Goal: Information Seeking & Learning: Compare options

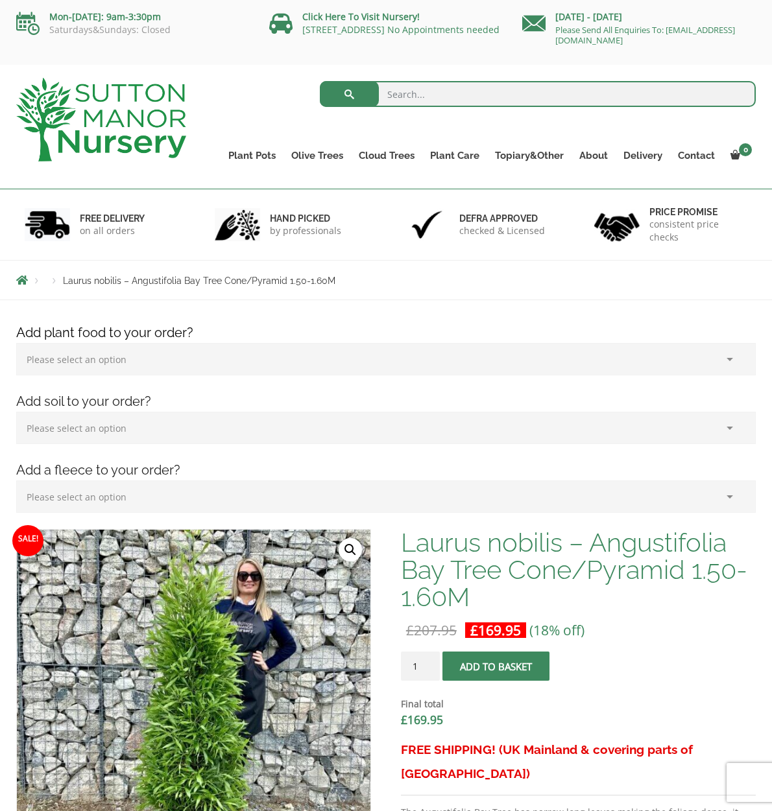
click at [326, 445] on label "Please select an option (x1) 75L Bag (£34.99) (x2) 75L Bag (£69.98) (x3) 75L Ba…" at bounding box center [385, 431] width 739 height 39
click at [326, 444] on select "Please select an option (x1) 75L Bag (£34.99) (x2) 75L Bag (£69.98) (x3) 75L Ba…" at bounding box center [385, 428] width 739 height 32
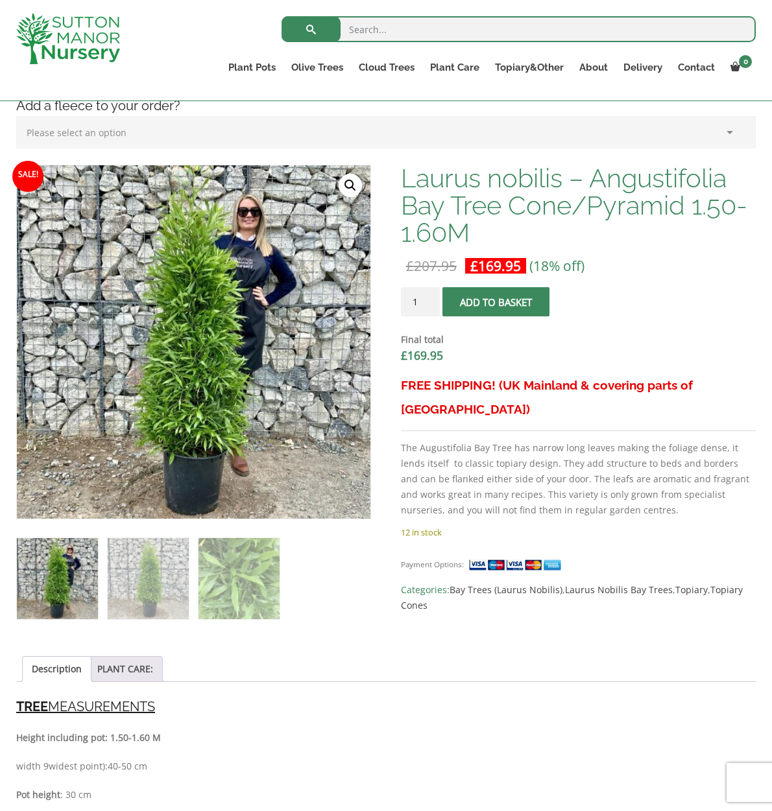
scroll to position [308, 0]
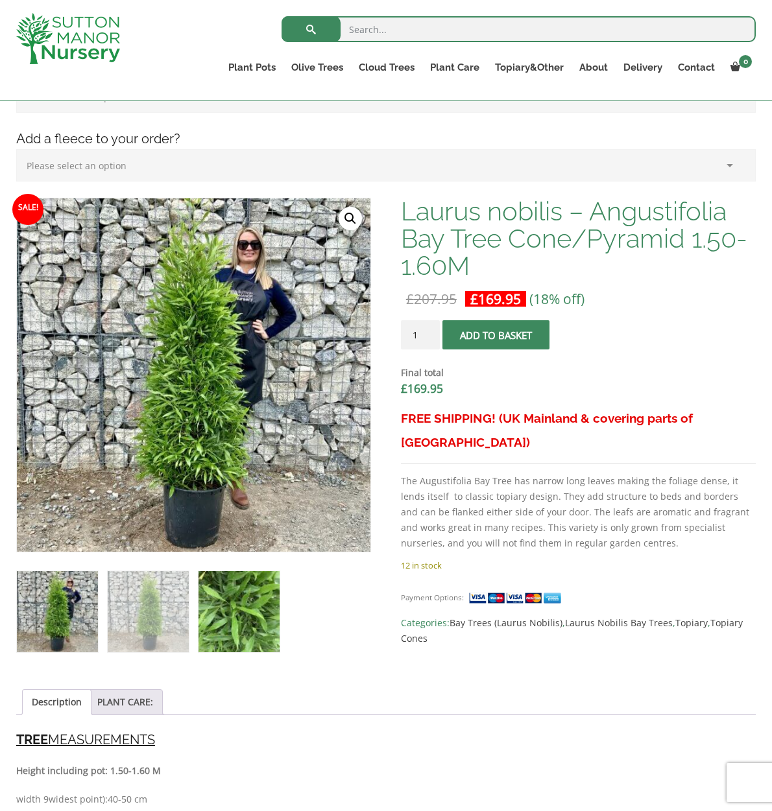
click at [254, 620] on img at bounding box center [238, 611] width 81 height 81
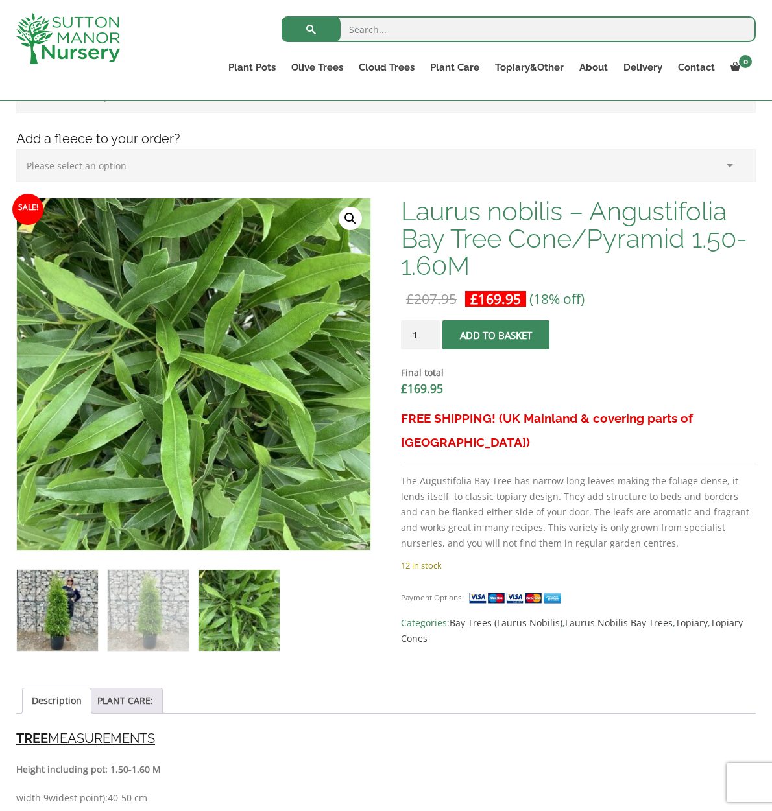
click at [40, 615] on img at bounding box center [57, 610] width 81 height 81
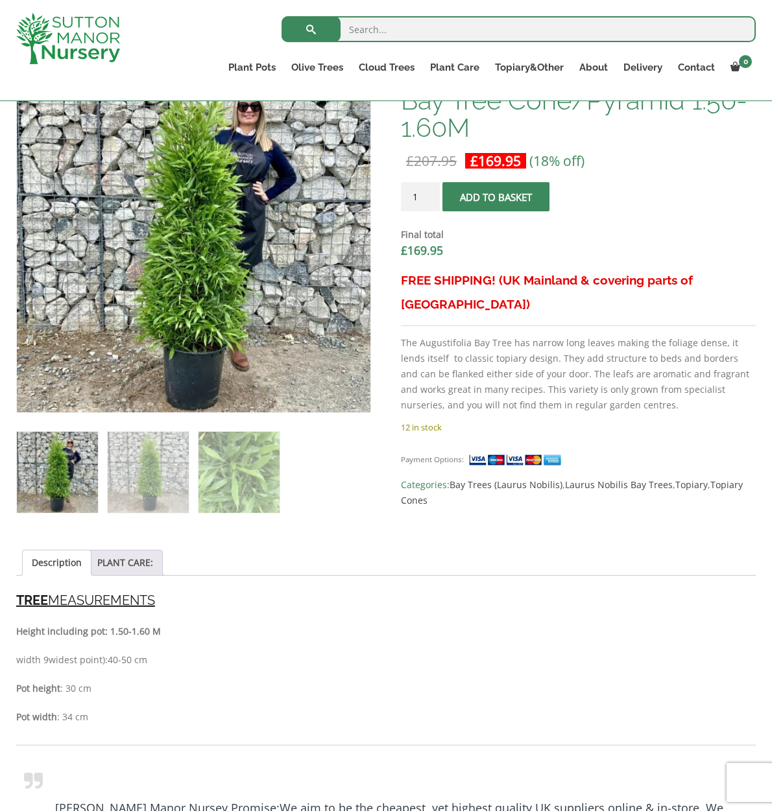
scroll to position [491, 0]
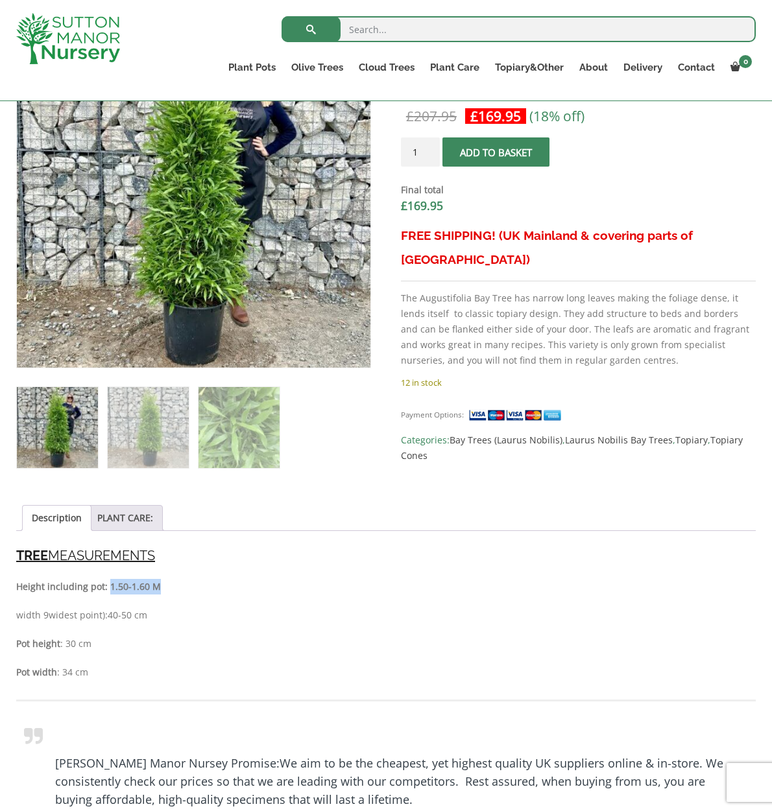
drag, startPoint x: 107, startPoint y: 586, endPoint x: 166, endPoint y: 585, distance: 59.0
click at [166, 585] on p "Height including pot: 1.50-1.60 M" at bounding box center [385, 587] width 739 height 16
click at [167, 589] on p "Height including pot: 1.50-1.60 M" at bounding box center [385, 587] width 739 height 16
drag, startPoint x: 94, startPoint y: 671, endPoint x: 65, endPoint y: 668, distance: 29.4
click at [27, 668] on p "Pot width : 34 cm" at bounding box center [385, 673] width 739 height 16
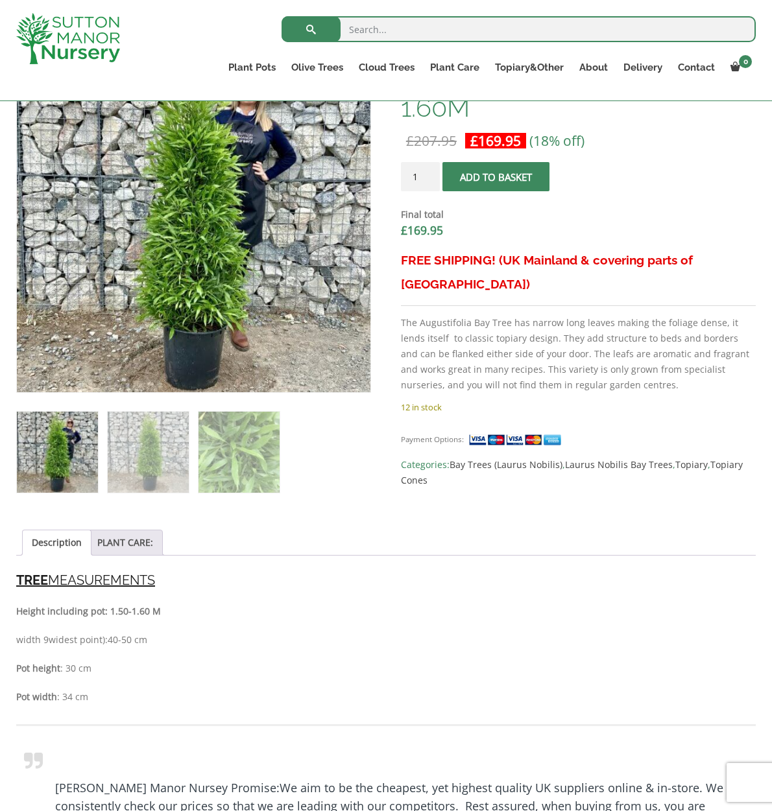
scroll to position [484, 0]
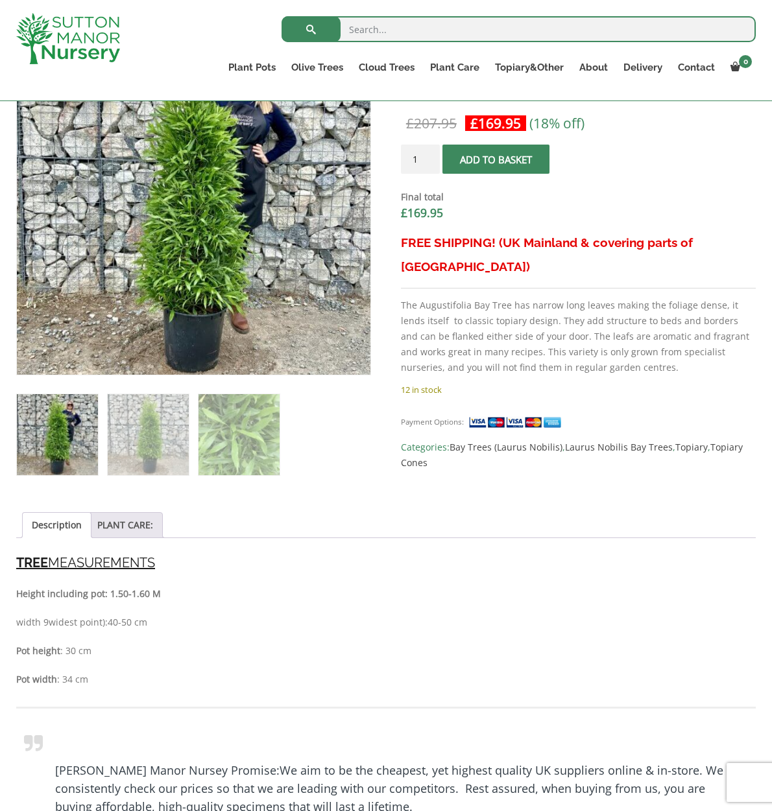
click at [160, 531] on ul "Description PLANT CARE:" at bounding box center [385, 525] width 739 height 26
click at [150, 530] on li "PLANT CARE:" at bounding box center [125, 525] width 75 height 26
click at [149, 530] on link "PLANT CARE:" at bounding box center [125, 525] width 56 height 25
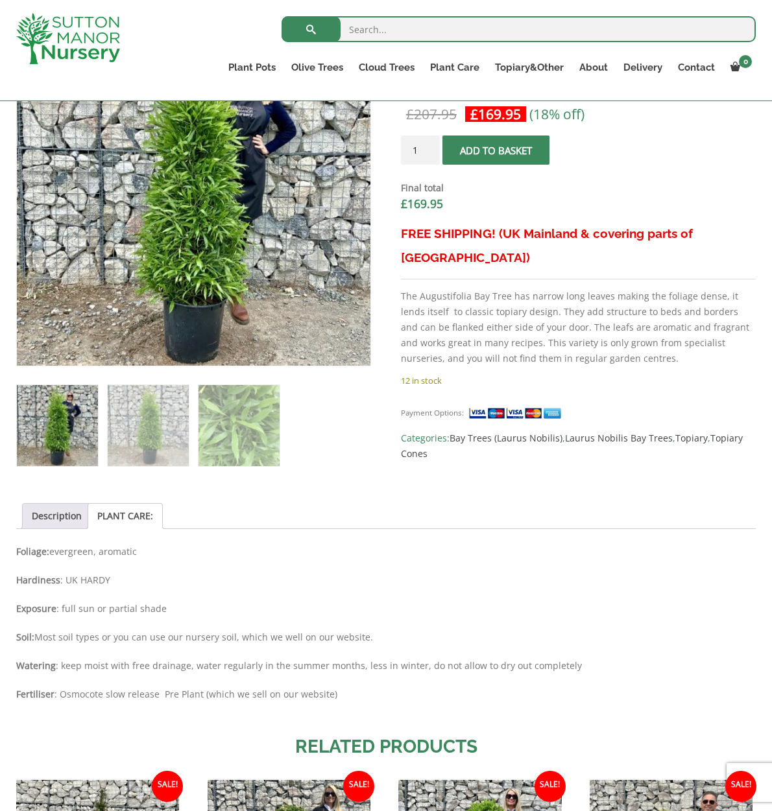
scroll to position [503, 0]
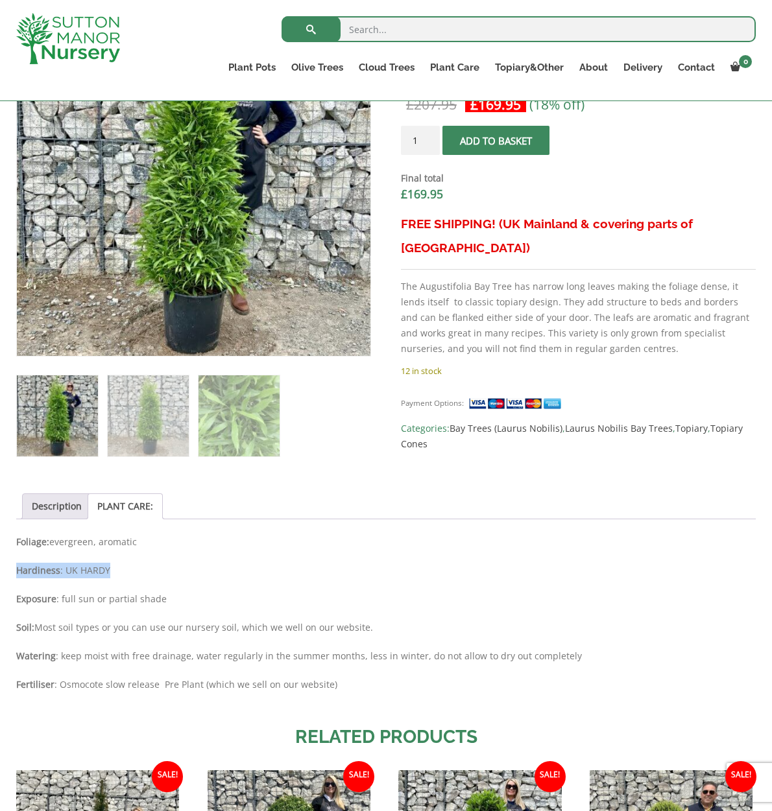
drag, startPoint x: 107, startPoint y: 571, endPoint x: 47, endPoint y: 561, distance: 61.2
click at [47, 561] on div "Foliage: evergreen, aromatic Hardiness : UK HARDY Exposure : full sun or partia…" at bounding box center [385, 619] width 739 height 171
click at [217, 578] on div "Foliage: evergreen, aromatic Hardiness : UK HARDY Exposure : full sun or partia…" at bounding box center [385, 619] width 739 height 171
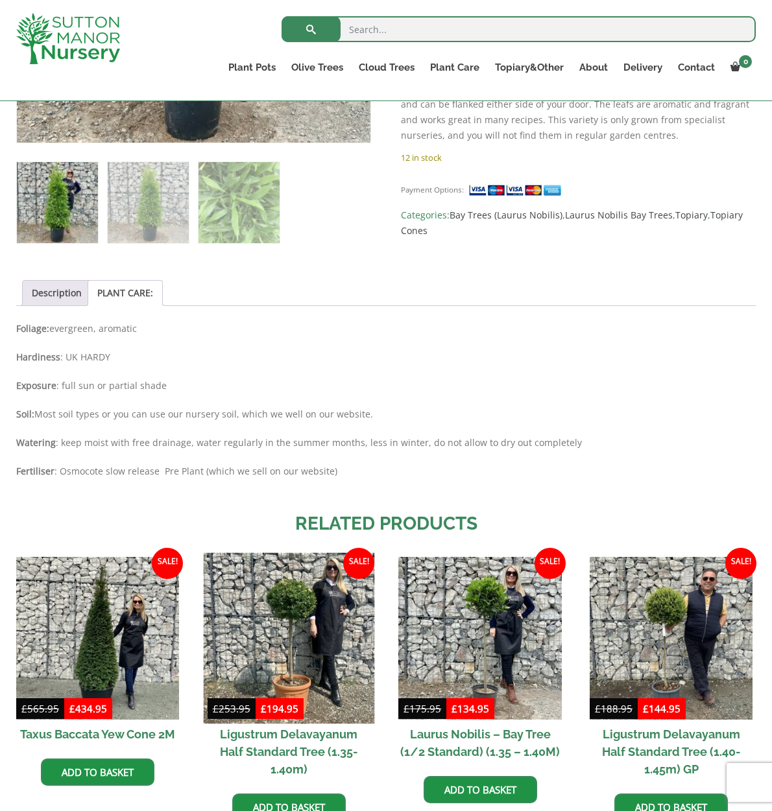
scroll to position [766, 0]
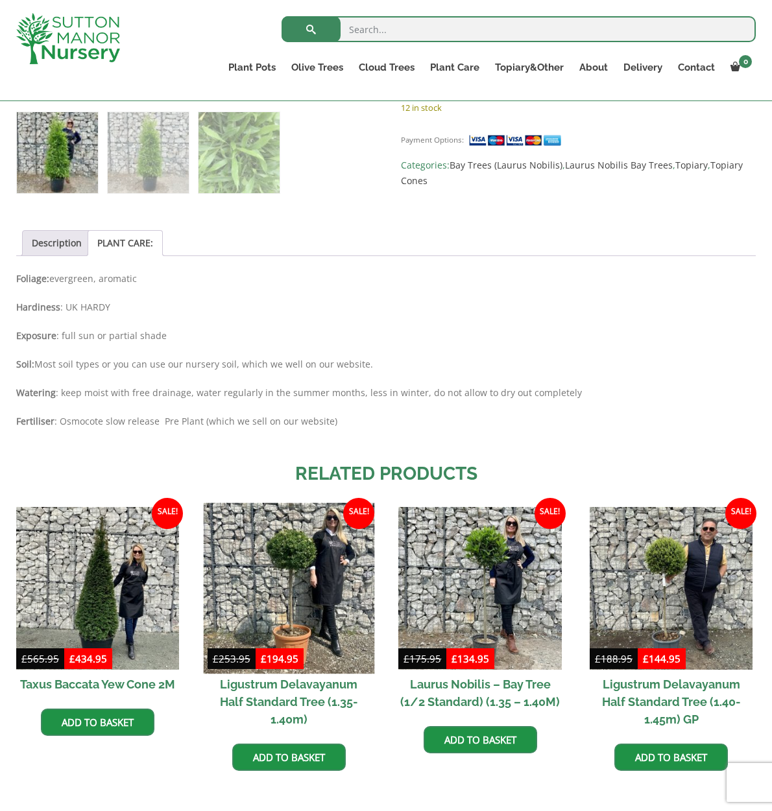
click at [303, 569] on img at bounding box center [288, 588] width 171 height 171
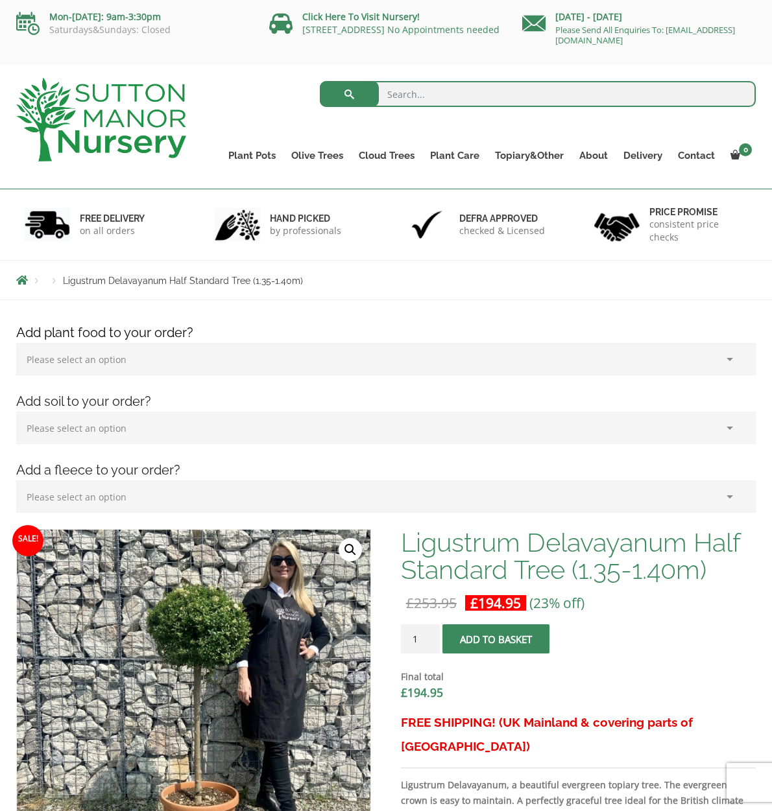
scroll to position [277, 0]
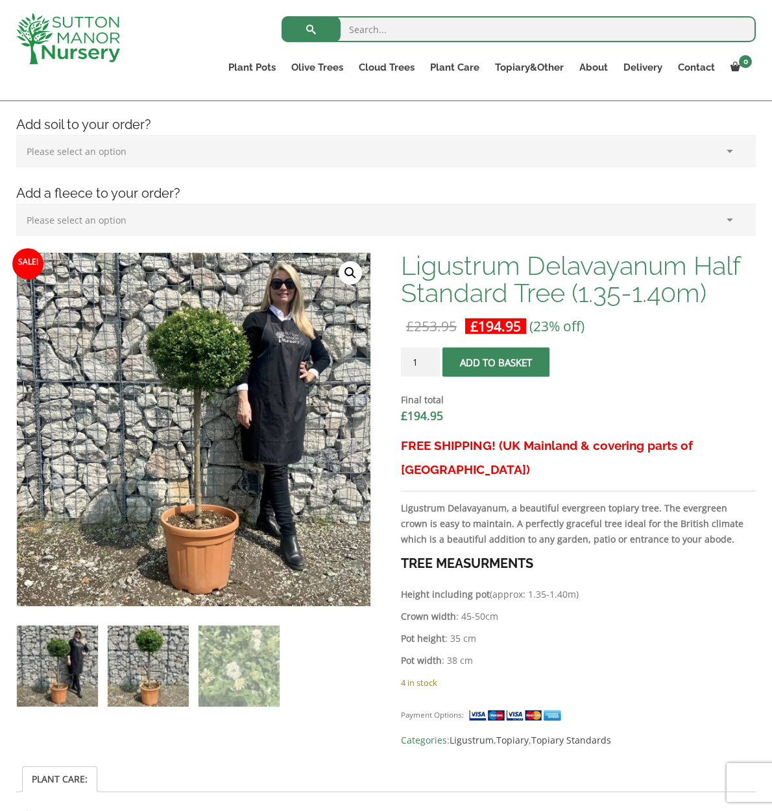
click at [157, 656] on img at bounding box center [148, 666] width 81 height 81
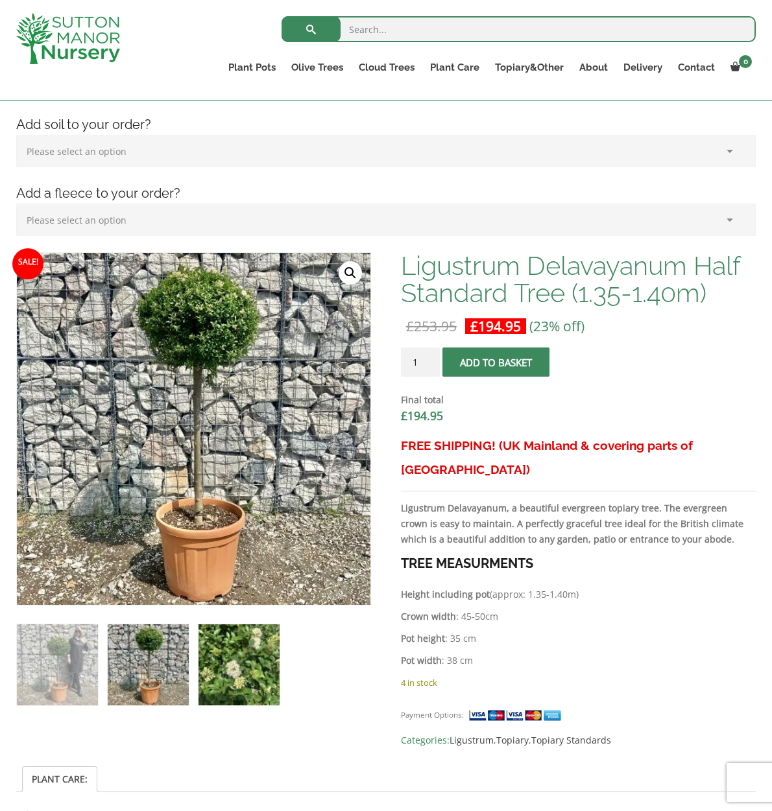
click at [232, 656] on img at bounding box center [238, 664] width 81 height 81
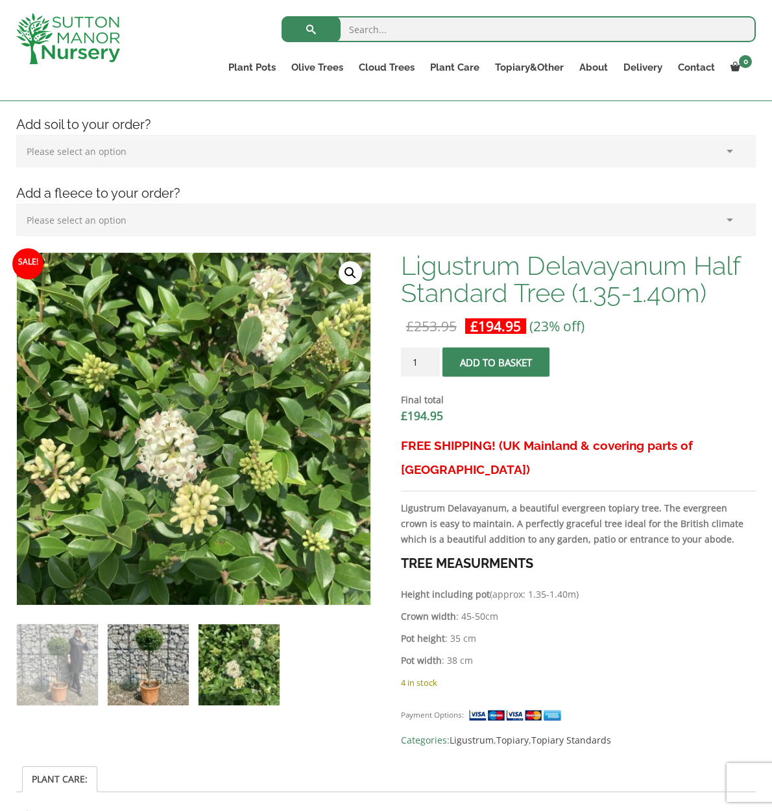
click at [123, 642] on img at bounding box center [148, 664] width 81 height 81
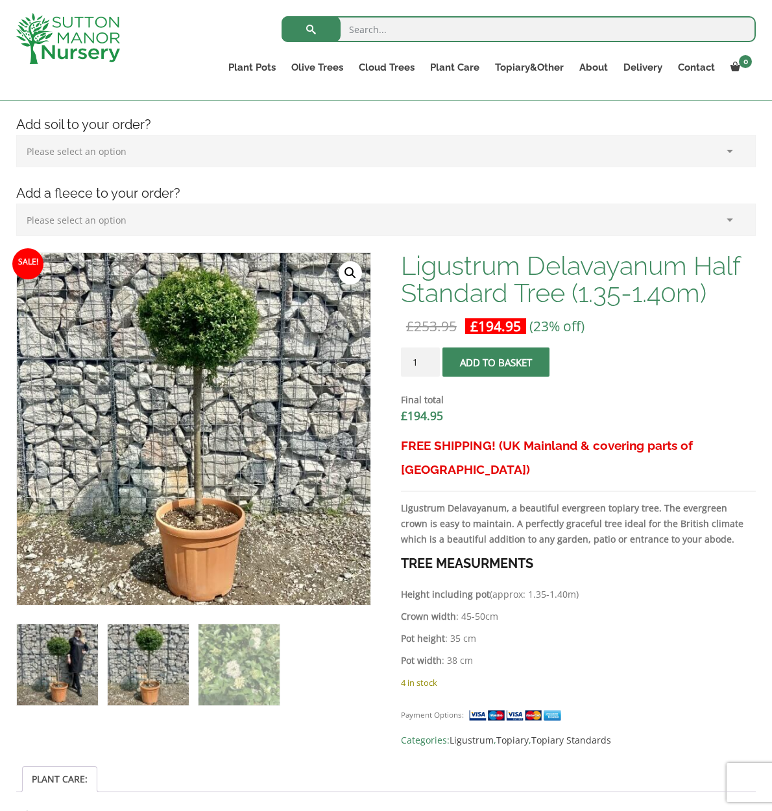
click at [67, 650] on img at bounding box center [57, 664] width 81 height 81
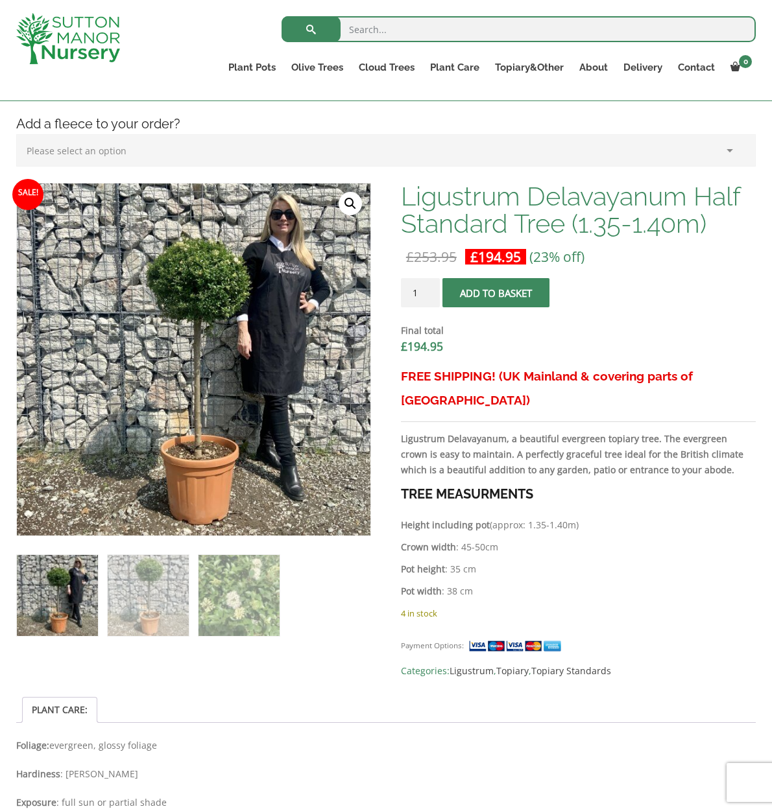
scroll to position [487, 0]
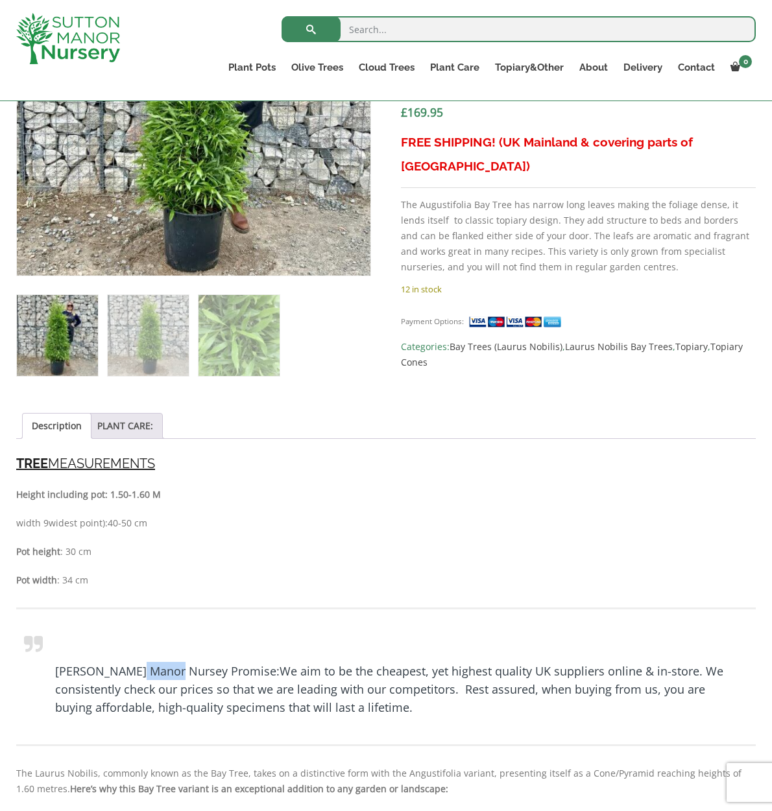
scroll to position [707, 0]
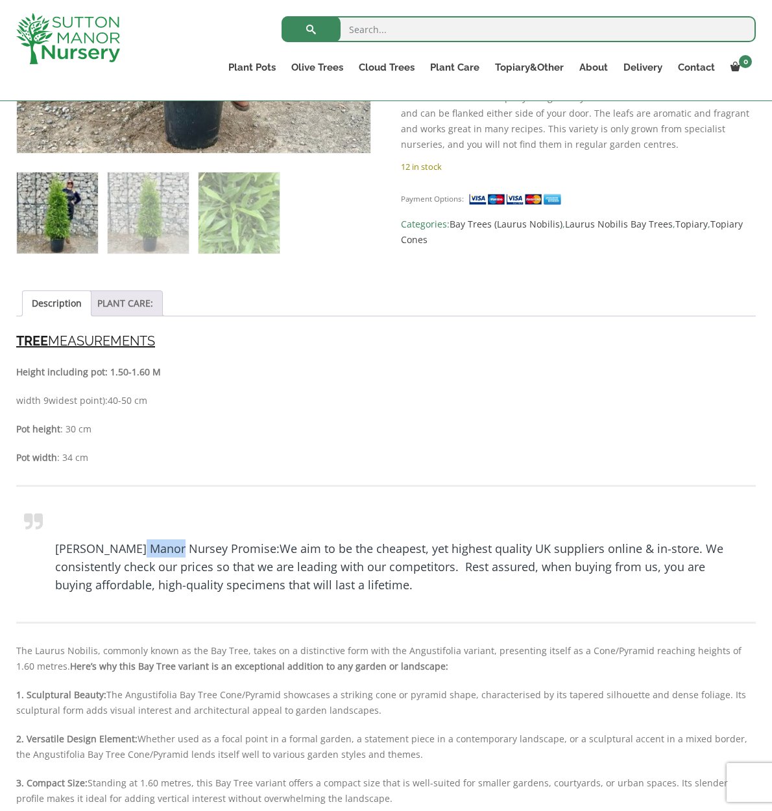
click at [112, 291] on link "PLANT CARE:" at bounding box center [125, 303] width 56 height 25
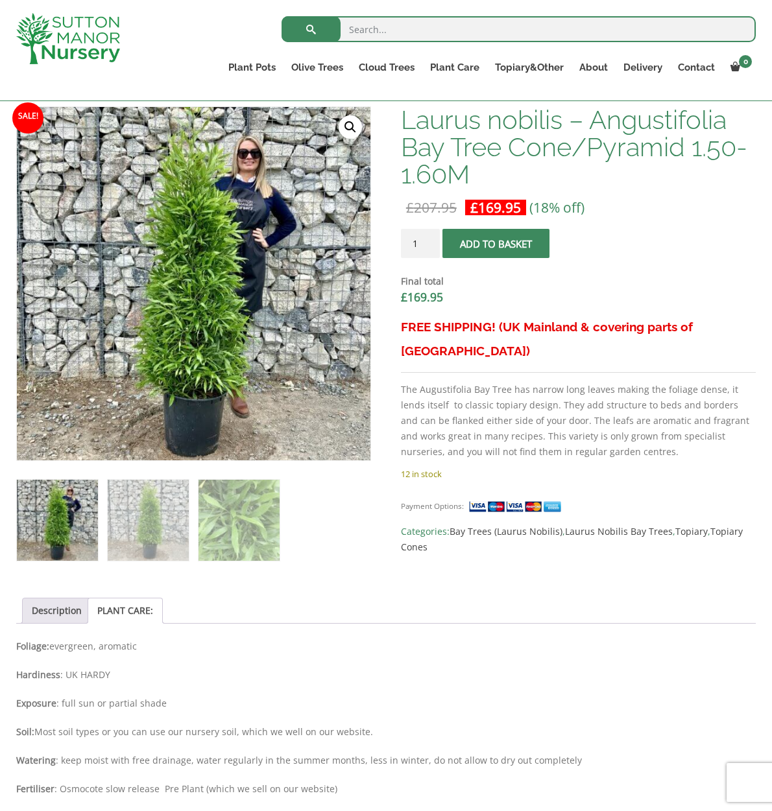
scroll to position [313, 0]
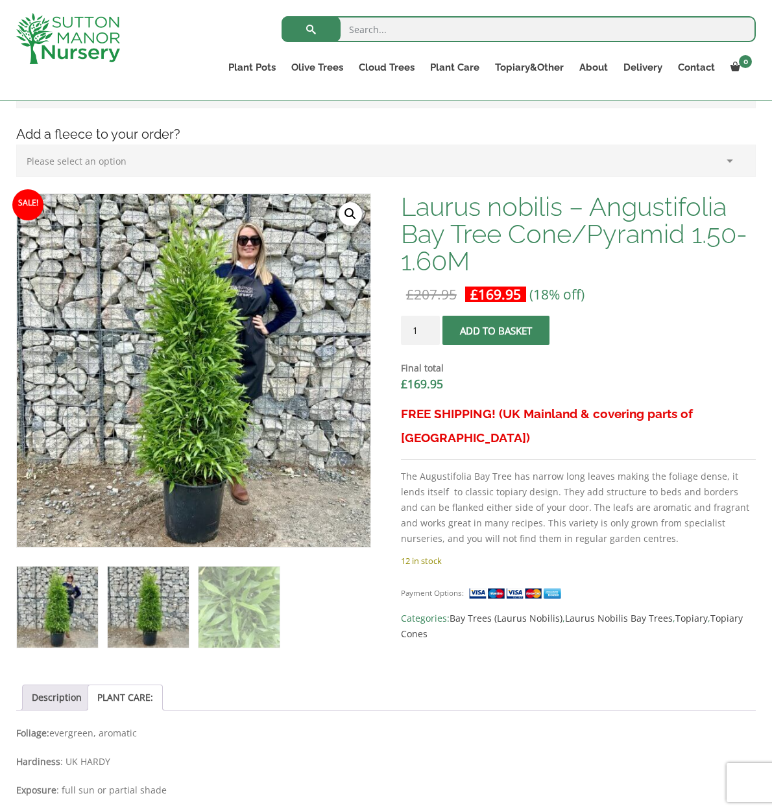
click at [163, 599] on img at bounding box center [148, 607] width 81 height 81
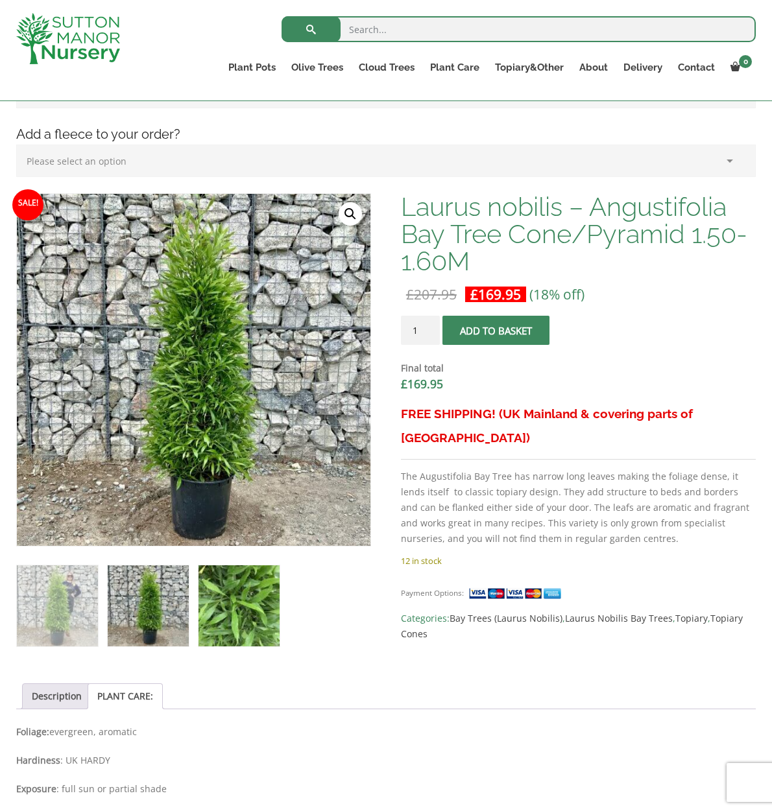
click at [233, 597] on img at bounding box center [238, 605] width 81 height 81
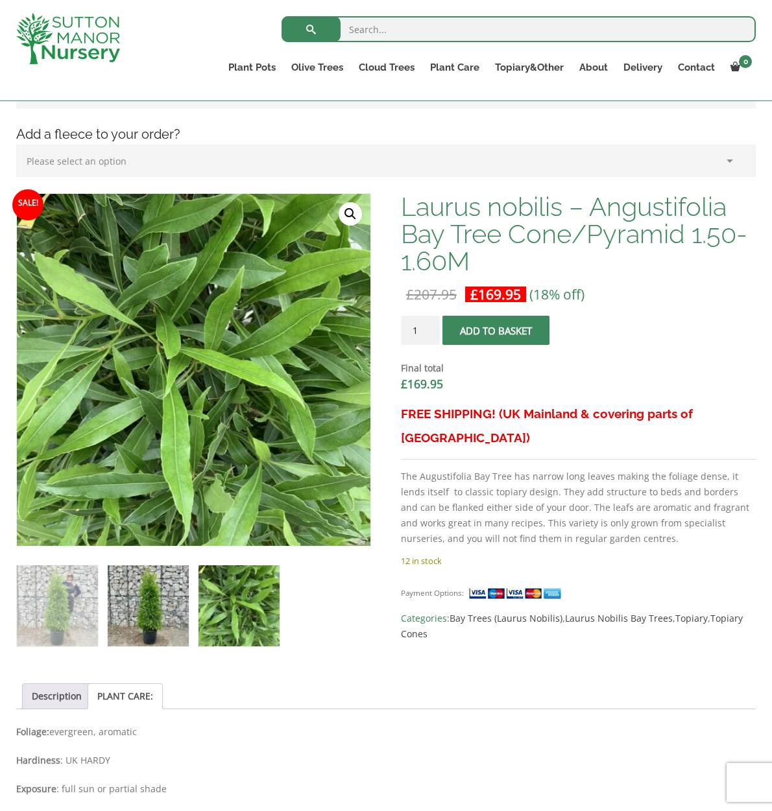
click at [143, 602] on img at bounding box center [148, 605] width 81 height 81
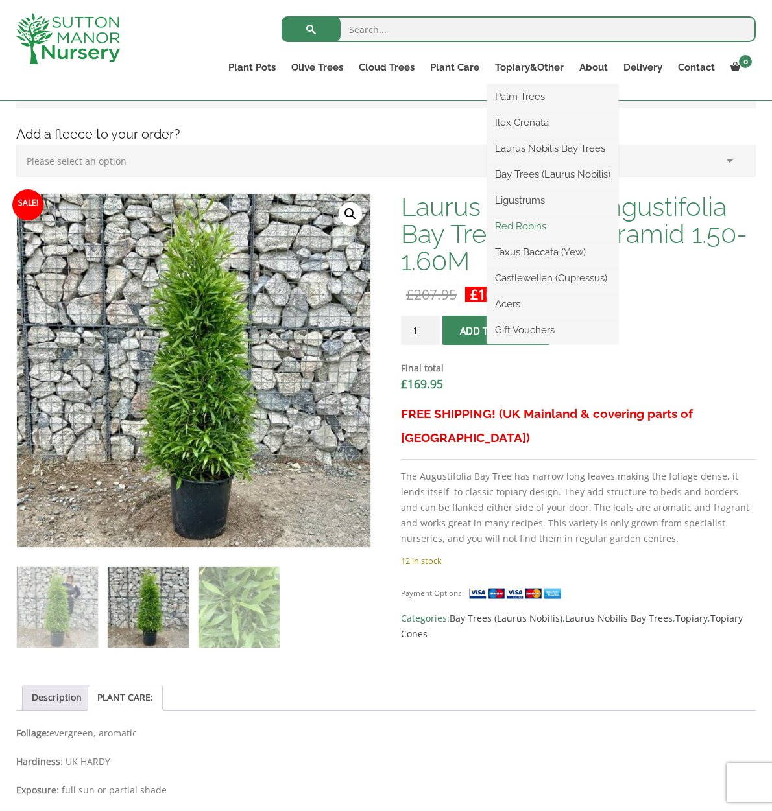
click at [518, 220] on link "Red Robins" at bounding box center [552, 226] width 131 height 19
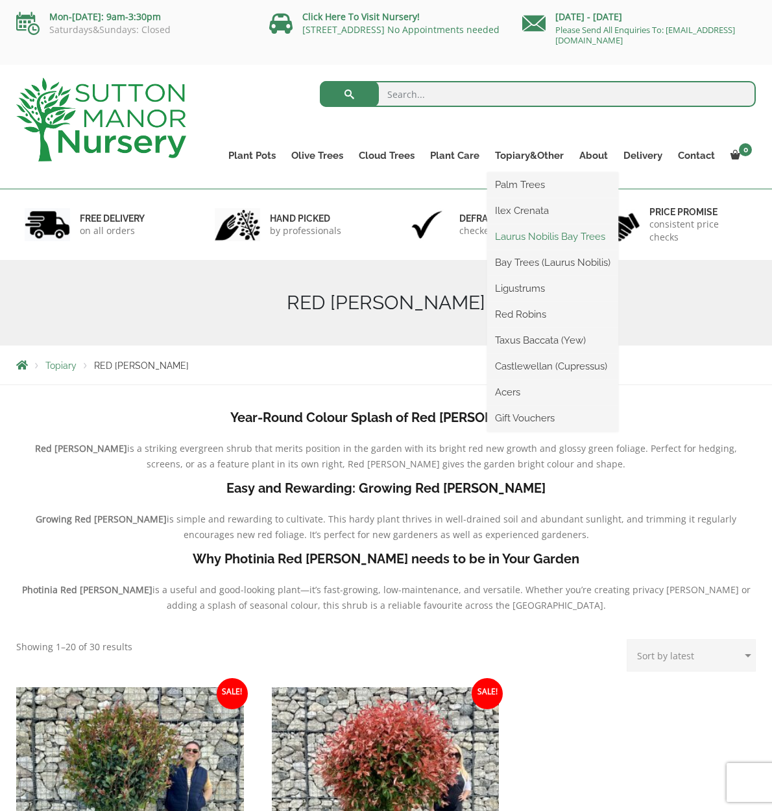
click at [527, 242] on link "Laurus Nobilis Bay Trees" at bounding box center [552, 236] width 131 height 19
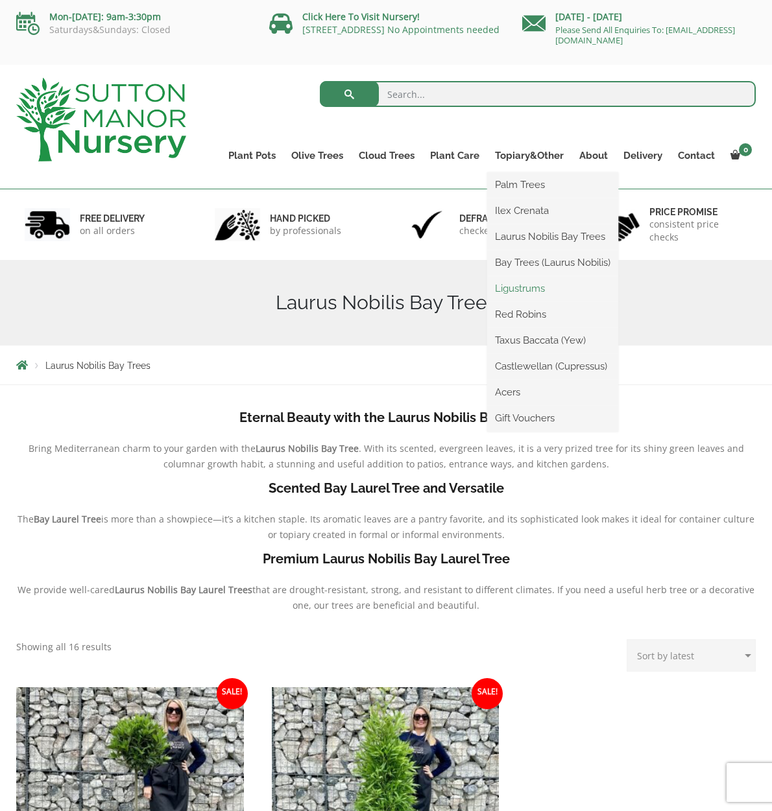
click at [539, 294] on link "Ligustrums" at bounding box center [552, 288] width 131 height 19
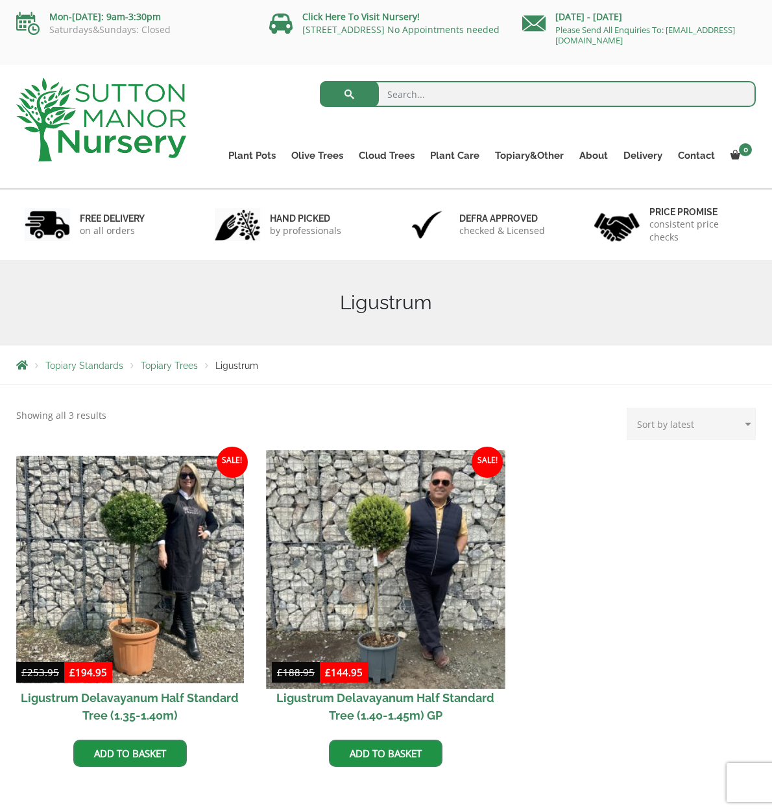
click at [302, 581] on img at bounding box center [385, 569] width 239 height 239
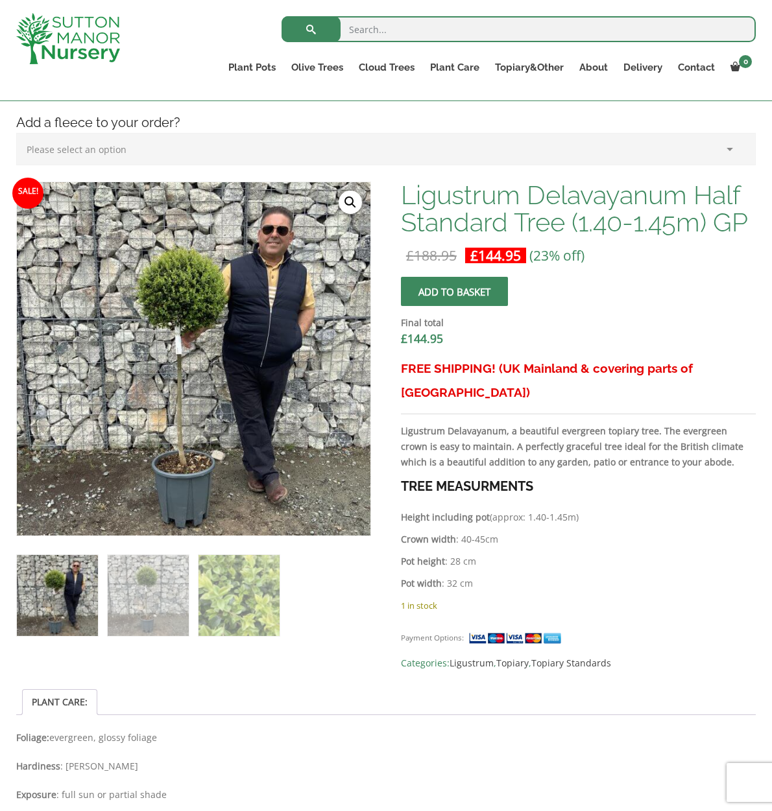
scroll to position [329, 0]
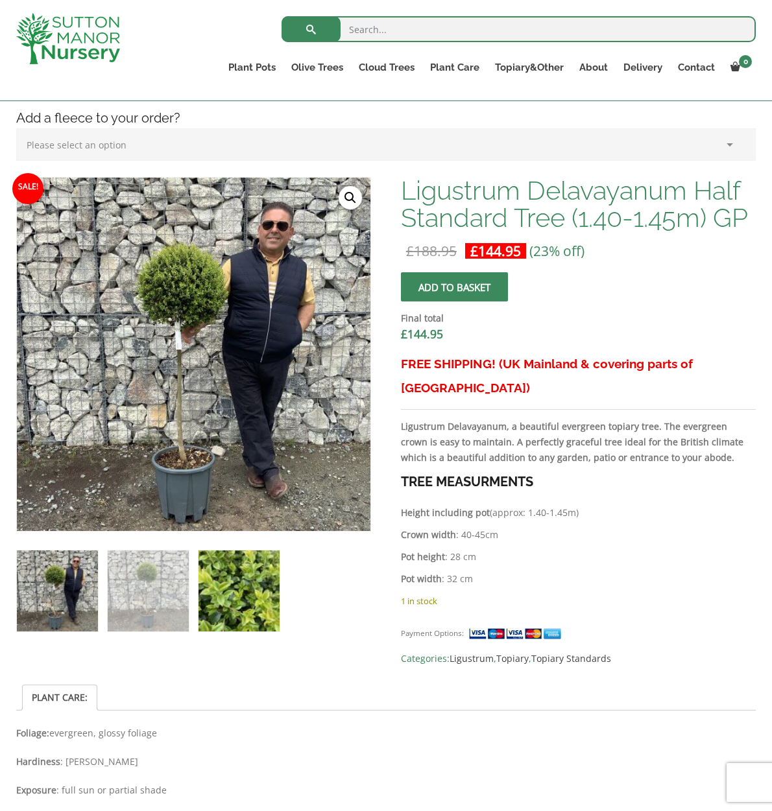
click at [265, 606] on img at bounding box center [238, 591] width 81 height 81
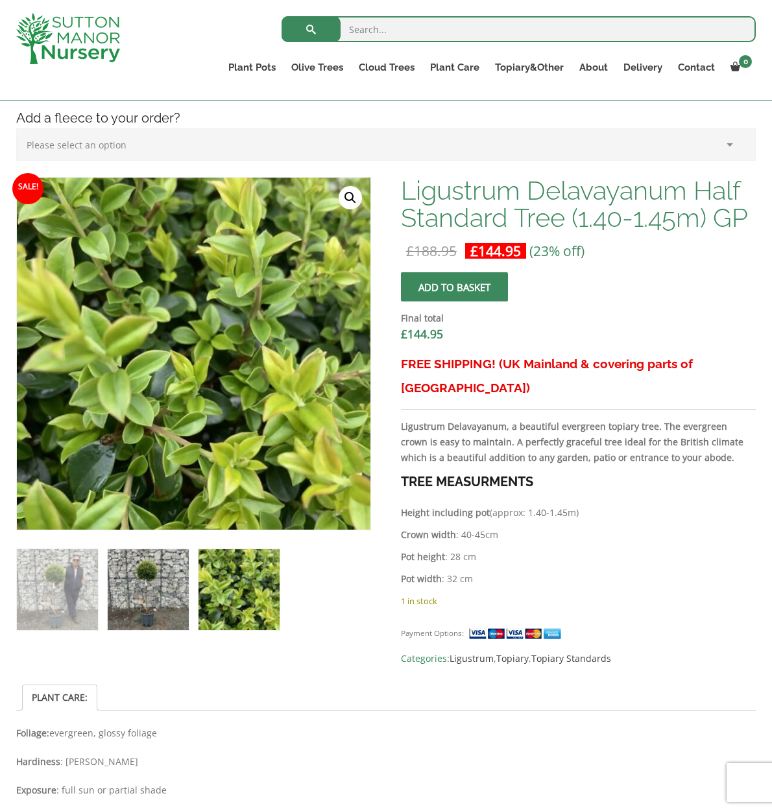
click at [167, 593] on img at bounding box center [148, 589] width 81 height 81
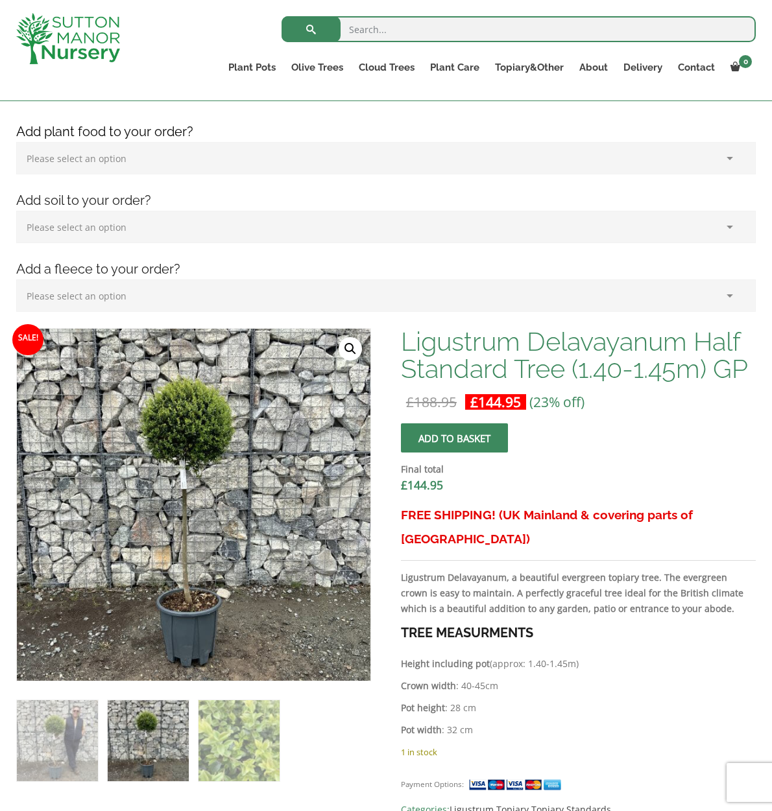
scroll to position [180, 0]
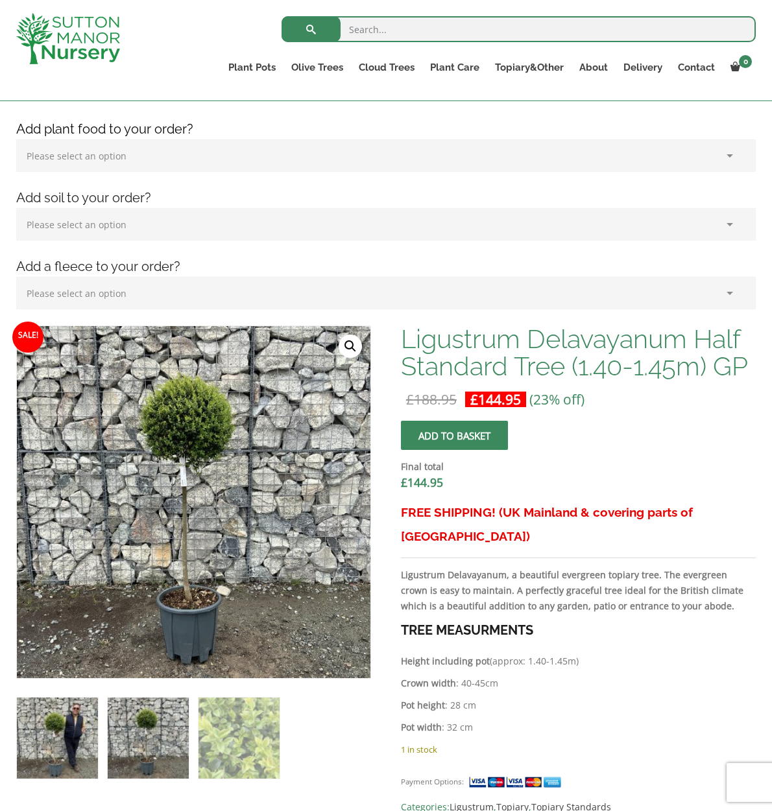
click at [41, 720] on img at bounding box center [57, 738] width 81 height 81
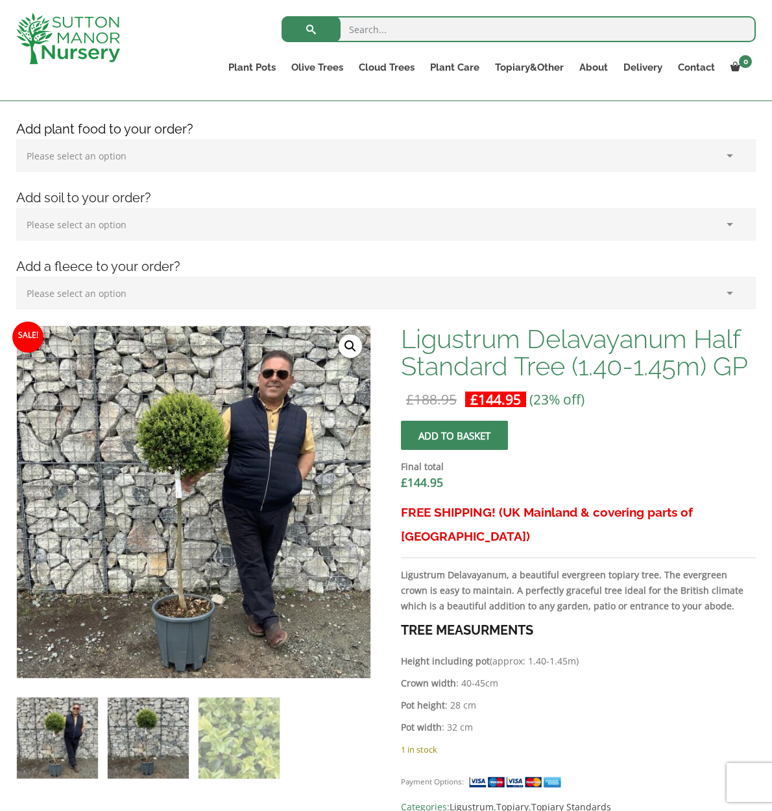
click at [160, 703] on img at bounding box center [148, 738] width 81 height 81
